Goal: Navigation & Orientation: Understand site structure

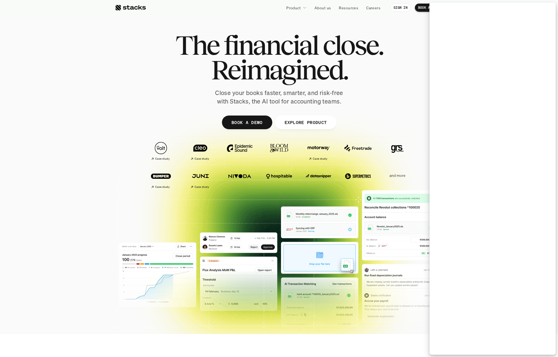
click at [345, 67] on span "Reimagined." at bounding box center [279, 69] width 136 height 25
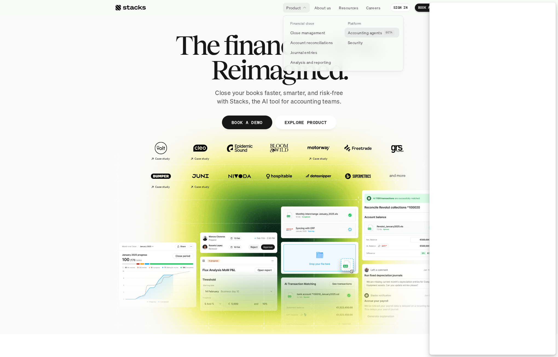
click at [350, 31] on p "Accounting agents" at bounding box center [365, 33] width 34 height 6
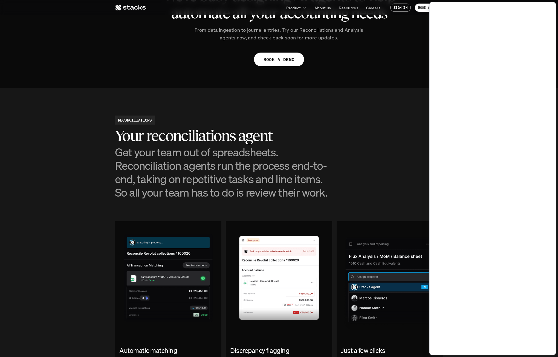
scroll to position [356, 0]
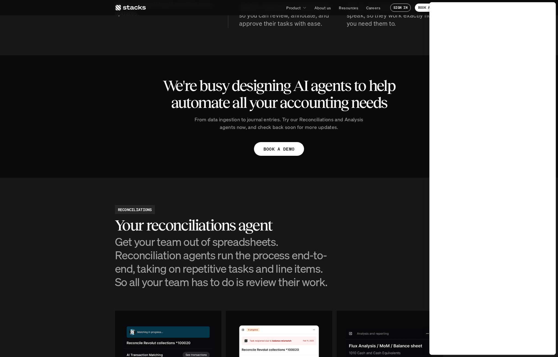
click at [141, 8] on icon at bounding box center [130, 7] width 31 height 7
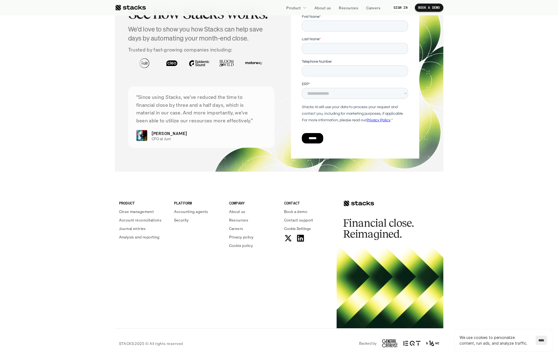
scroll to position [1866, 0]
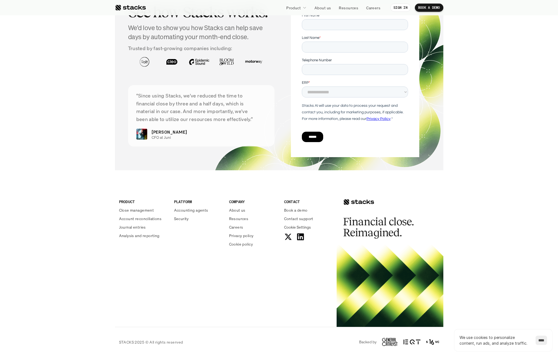
click at [510, 29] on section "GET DEMO See how Stacks works. We'd love to show you how Stacks can help save d…" at bounding box center [279, 65] width 558 height 231
click at [312, 6] on link "About us" at bounding box center [322, 8] width 23 height 10
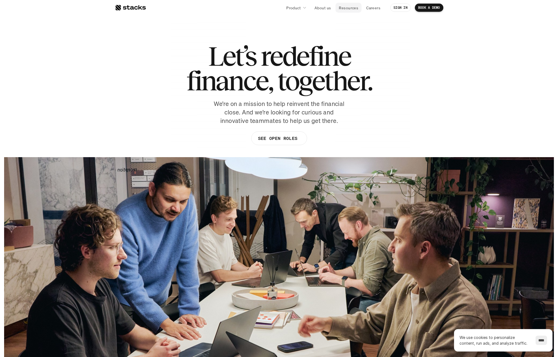
click at [353, 7] on p "Resources" at bounding box center [348, 8] width 19 height 6
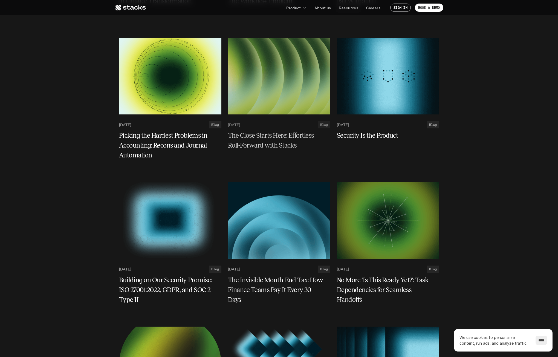
scroll to position [219, 0]
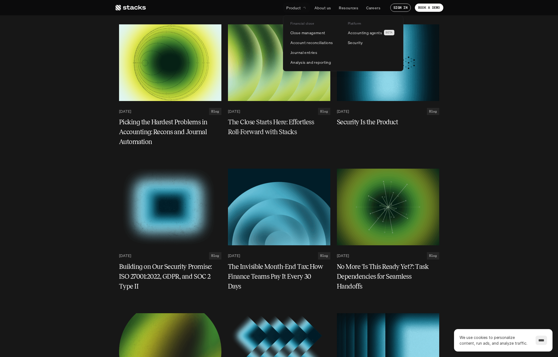
click at [289, 8] on p "Product" at bounding box center [293, 8] width 14 height 6
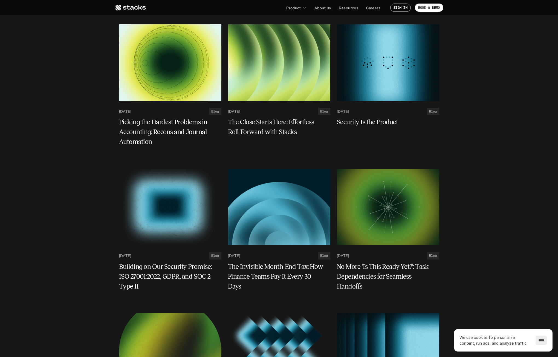
click at [131, 8] on icon at bounding box center [130, 7] width 31 height 7
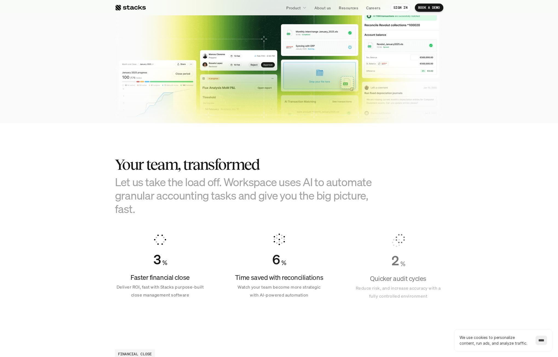
scroll to position [109, 0]
